Goal: Task Accomplishment & Management: Manage account settings

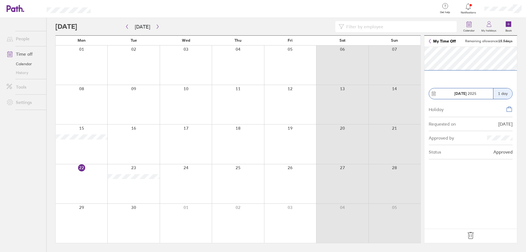
click at [507, 109] on icon at bounding box center [509, 109] width 7 height 7
click at [471, 235] on icon at bounding box center [470, 235] width 6 height 7
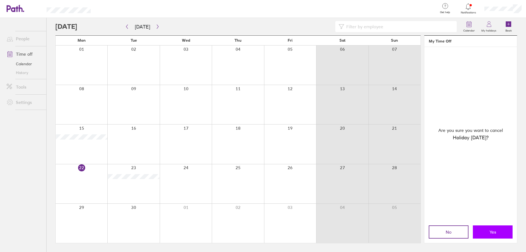
click at [487, 233] on button "Yes" at bounding box center [492, 231] width 40 height 13
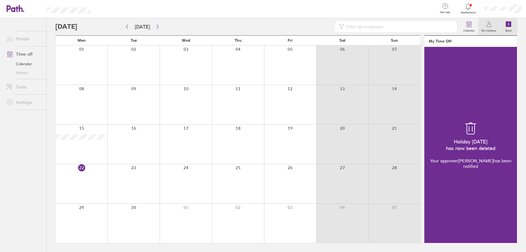
click at [506, 26] on icon at bounding box center [507, 23] width 5 height 5
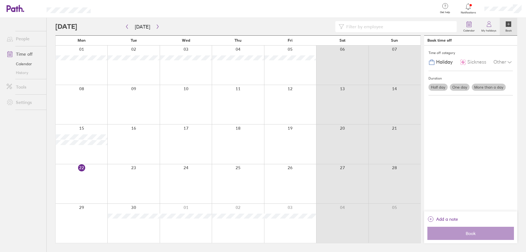
click at [134, 178] on div at bounding box center [133, 183] width 52 height 39
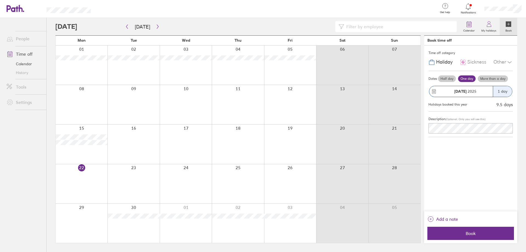
click at [448, 79] on label "Half day" at bounding box center [447, 78] width 18 height 7
click at [0, 0] on input "Half day" at bounding box center [0, 0] width 0 height 0
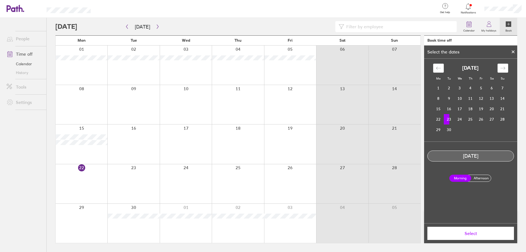
click at [483, 177] on label "Afternoon" at bounding box center [481, 178] width 22 height 7
click at [0, 0] on input "Afternoon" at bounding box center [0, 0] width 0 height 0
click at [458, 176] on label "Morning" at bounding box center [460, 178] width 22 height 7
click at [0, 0] on input "Morning" at bounding box center [0, 0] width 0 height 0
click at [470, 233] on span "Select" at bounding box center [470, 232] width 79 height 5
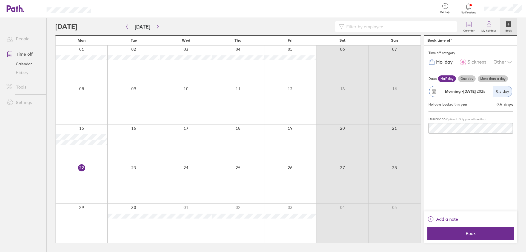
click at [470, 233] on span "Book" at bounding box center [470, 232] width 79 height 5
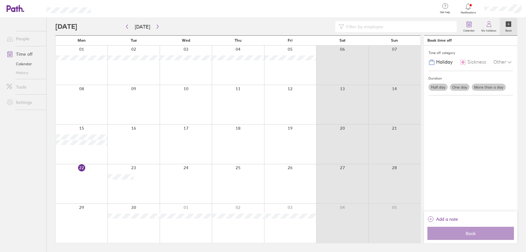
click at [211, 12] on div at bounding box center [266, 9] width 334 height 18
